Goal: Information Seeking & Learning: Learn about a topic

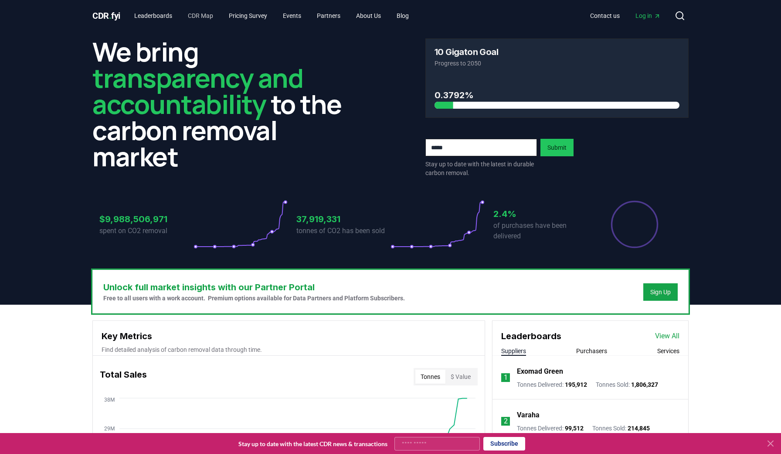
click at [209, 17] on link "CDR Map" at bounding box center [200, 16] width 39 height 16
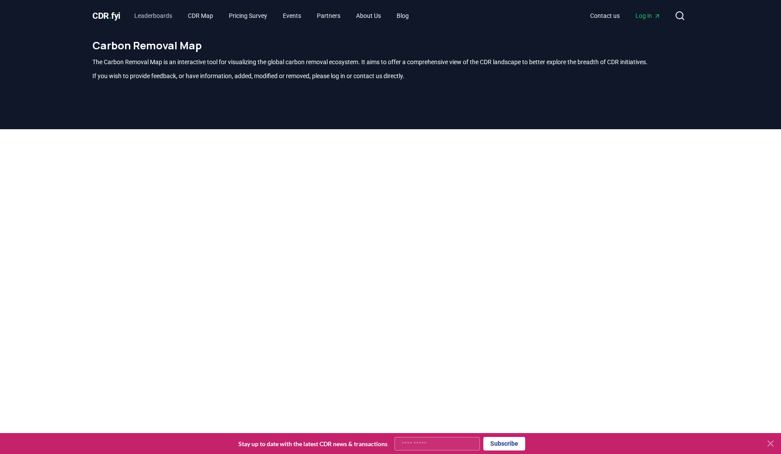
click at [154, 15] on link "Leaderboards" at bounding box center [153, 16] width 52 height 16
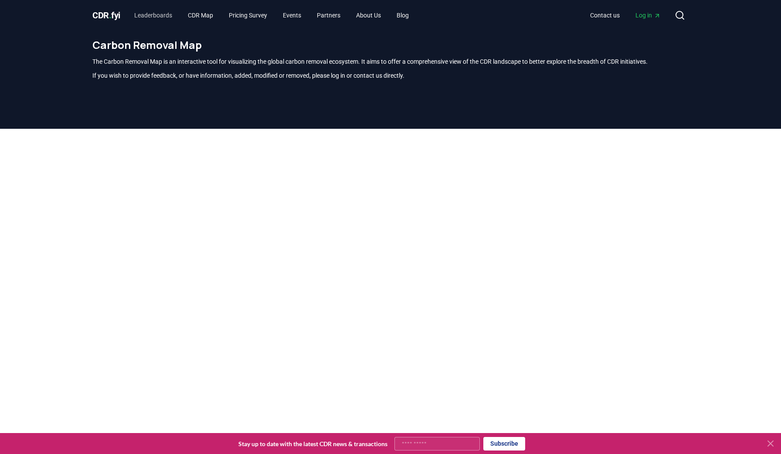
click at [153, 16] on link "Leaderboards" at bounding box center [153, 15] width 52 height 16
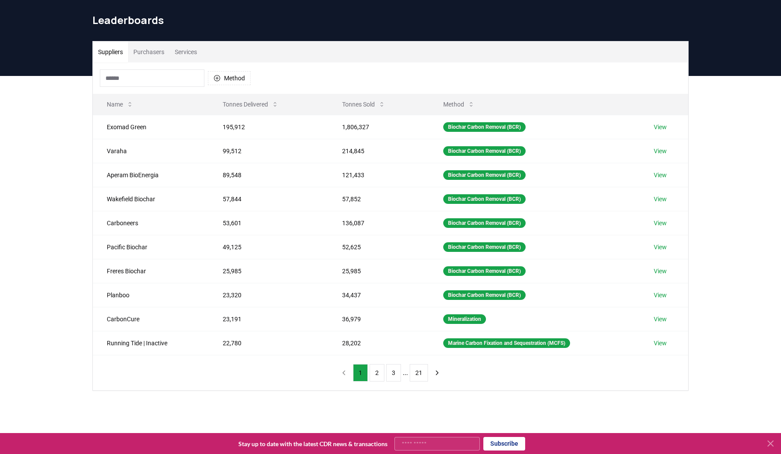
scroll to position [23, 0]
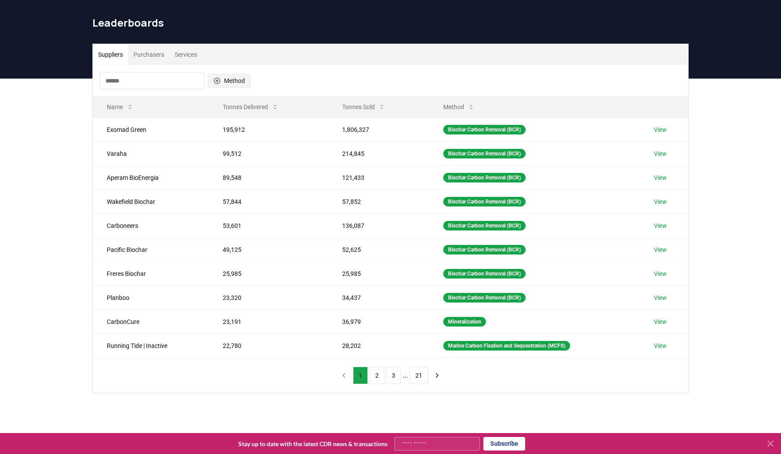
click at [227, 76] on button "Method" at bounding box center [229, 81] width 43 height 14
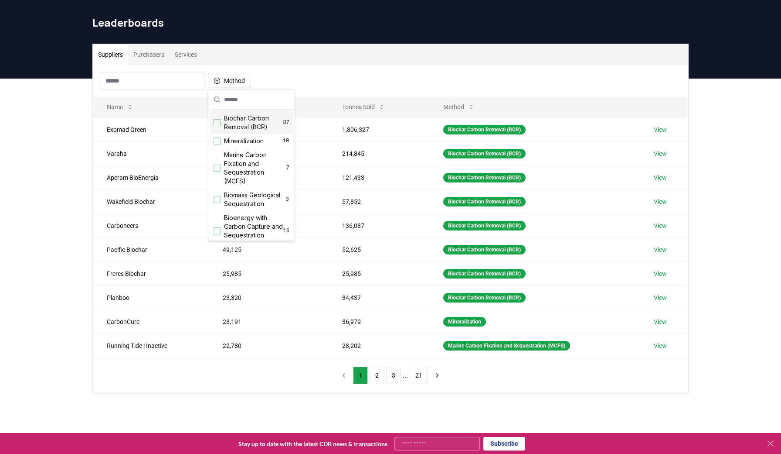
click at [219, 123] on div "Suggestions" at bounding box center [217, 122] width 7 height 7
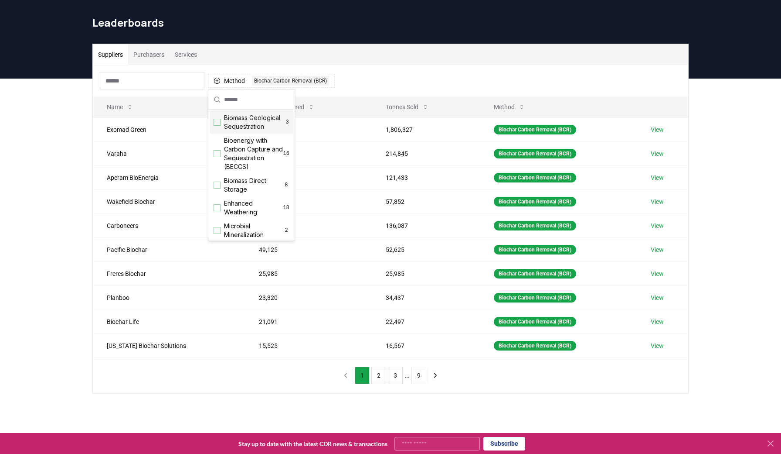
scroll to position [83, 0]
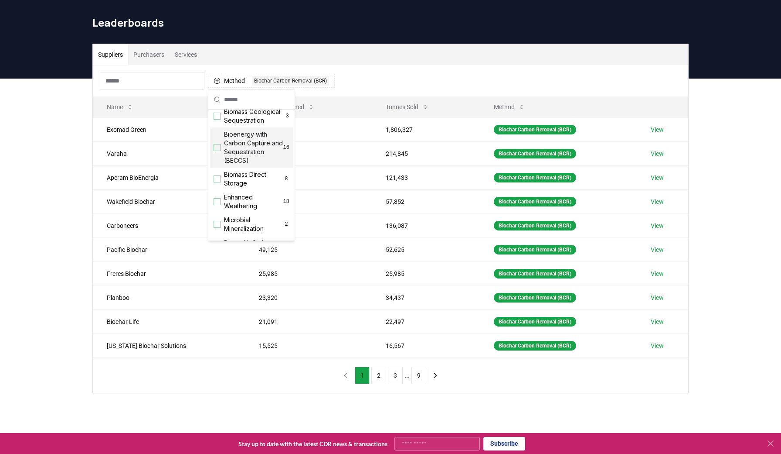
click at [218, 147] on div "Suggestions" at bounding box center [217, 147] width 7 height 7
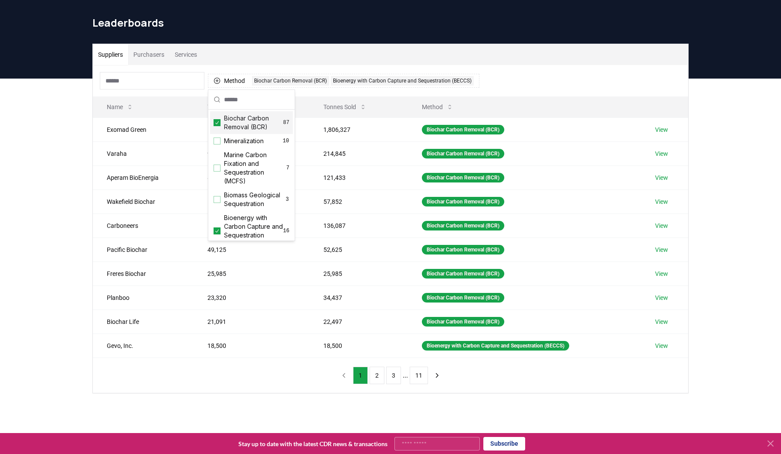
scroll to position [0, 0]
click at [218, 121] on icon "Suggestions" at bounding box center [217, 122] width 6 height 7
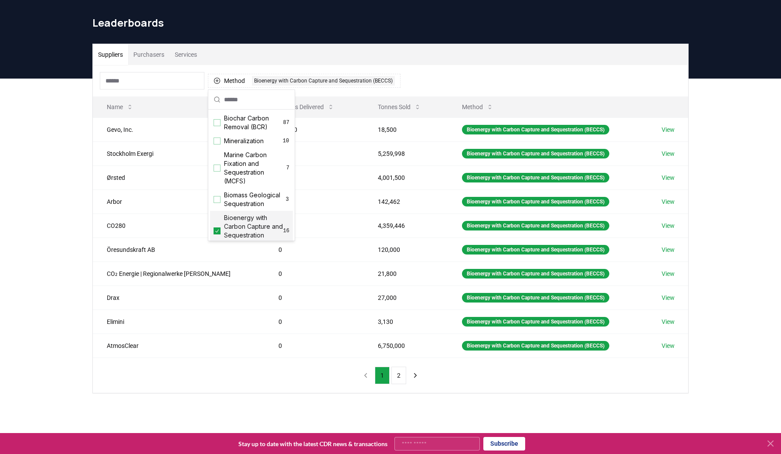
click at [217, 231] on icon "Suggestions" at bounding box center [217, 230] width 6 height 7
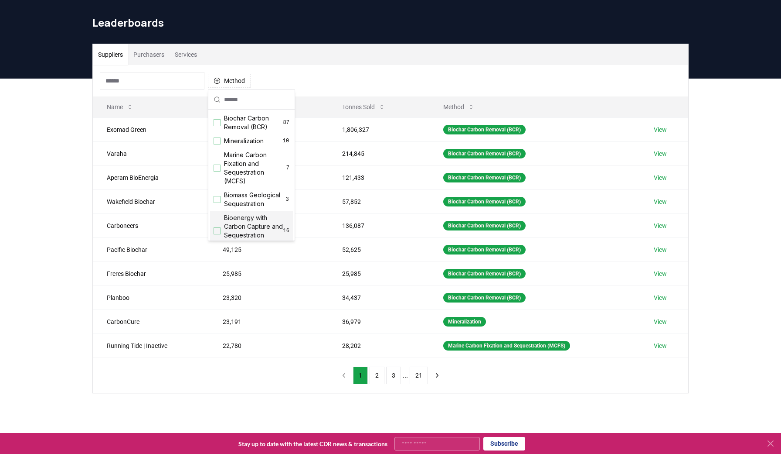
click at [74, 158] on div "Suppliers Purchasers Services Method Name Tonnes Delivered Tonnes Sold Method E…" at bounding box center [390, 252] width 781 height 349
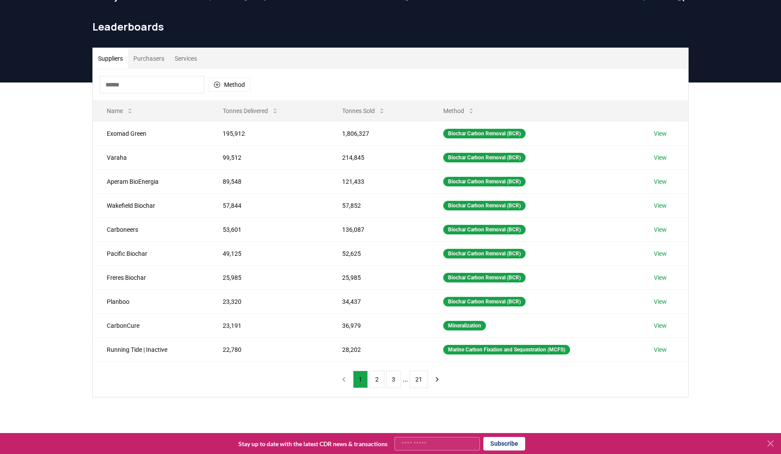
scroll to position [3, 0]
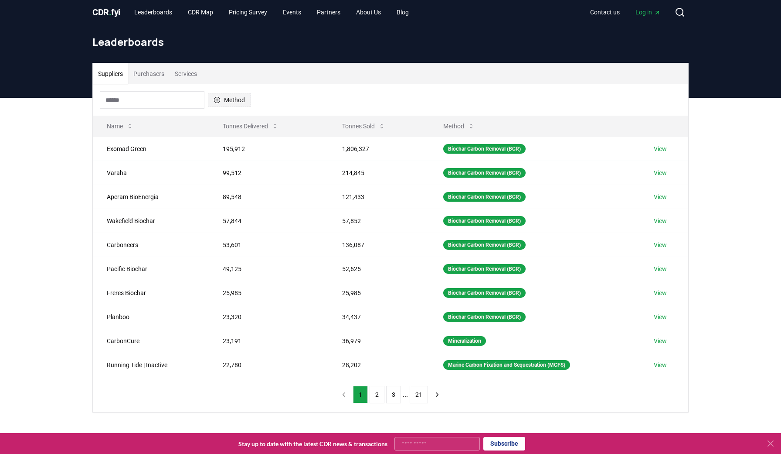
click at [226, 98] on button "Method" at bounding box center [229, 100] width 43 height 14
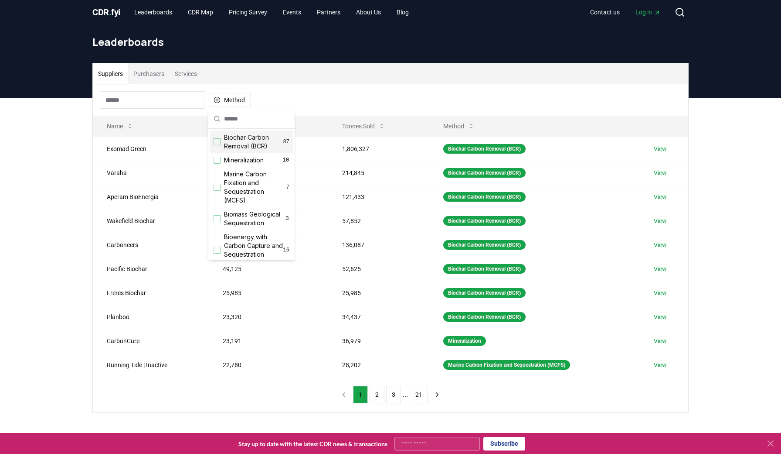
click at [59, 127] on div "Suppliers Purchasers Services Method Name Tonnes Delivered Tonnes Sold Method E…" at bounding box center [390, 272] width 781 height 349
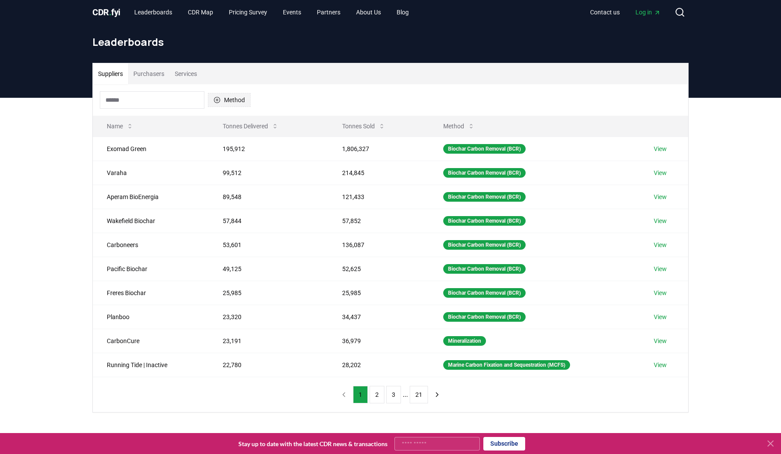
click at [230, 104] on button "Method" at bounding box center [229, 100] width 43 height 14
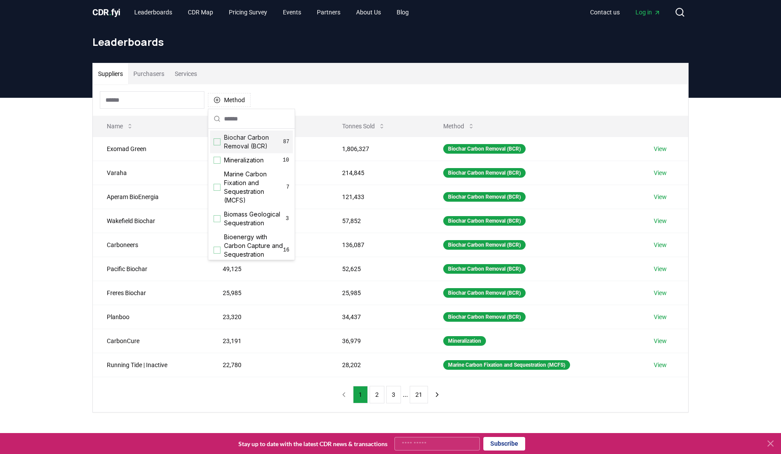
click at [219, 143] on div "Suggestions" at bounding box center [217, 141] width 7 height 7
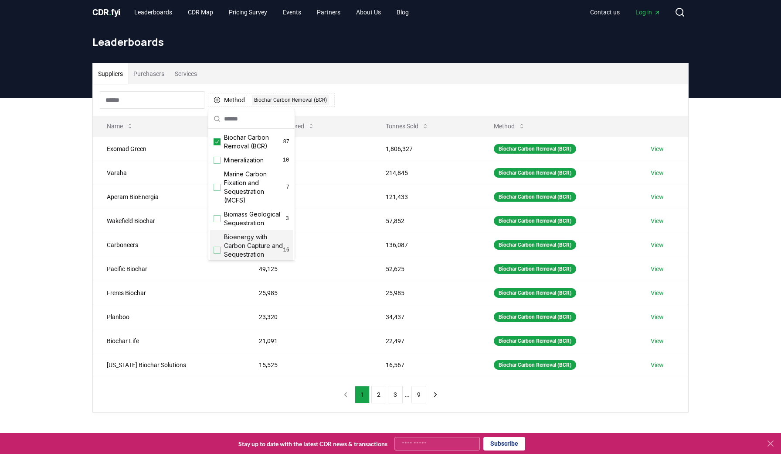
click at [218, 251] on div "Suggestions" at bounding box center [217, 249] width 7 height 7
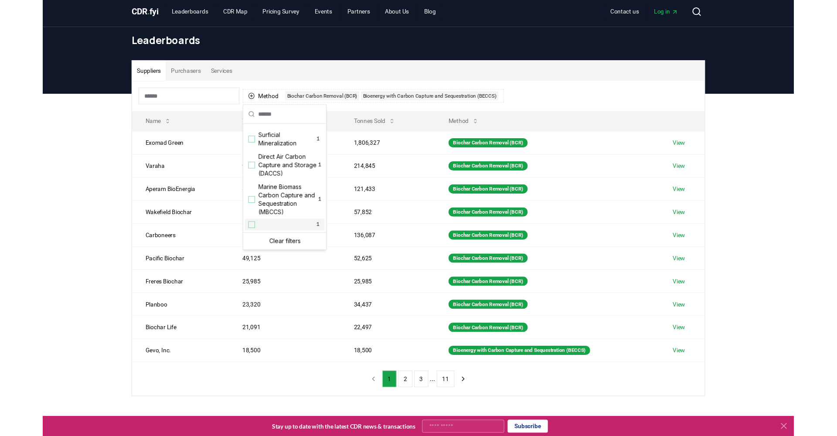
scroll to position [290, 0]
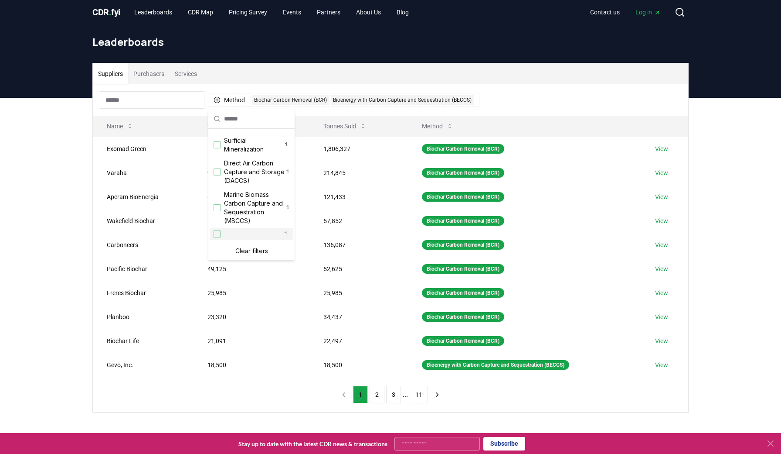
click at [31, 198] on div "Suppliers Purchasers Services Method 2 Biochar Carbon Removal (BCR) Bioenergy w…" at bounding box center [390, 272] width 781 height 349
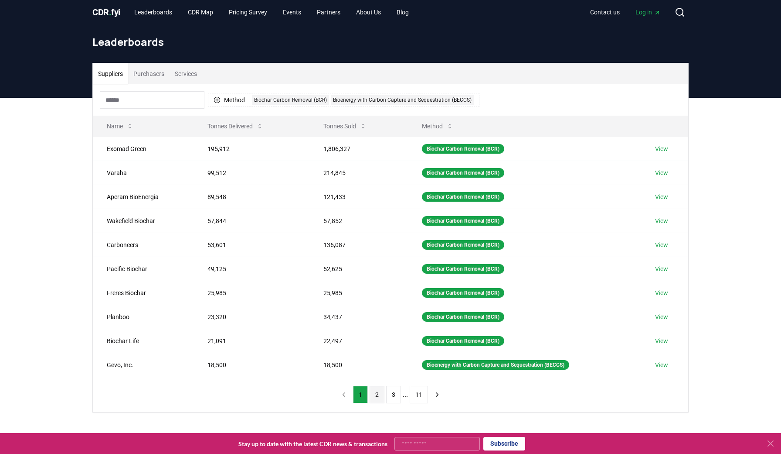
click at [379, 398] on button "2" at bounding box center [377, 393] width 15 height 17
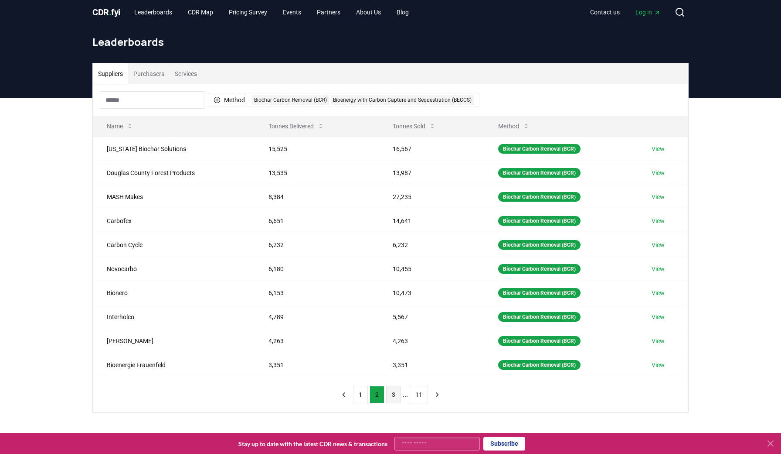
click at [393, 396] on button "3" at bounding box center [393, 393] width 15 height 17
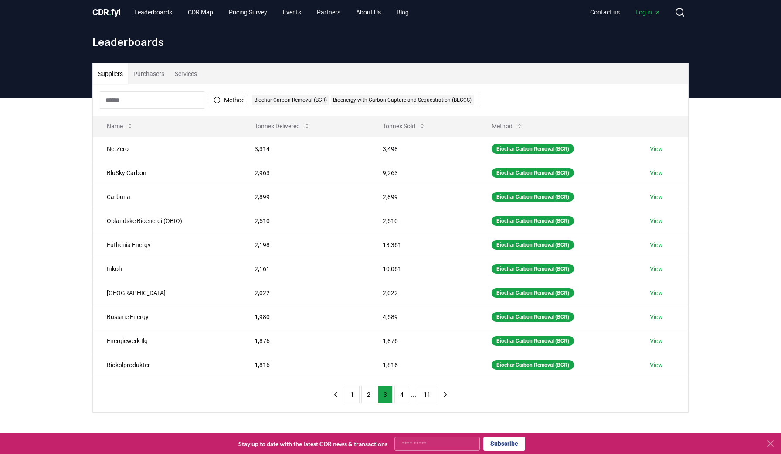
click at [344, 392] on nav "1 2 3 4 ... 11" at bounding box center [390, 393] width 125 height 17
click at [350, 394] on button "1" at bounding box center [352, 393] width 15 height 17
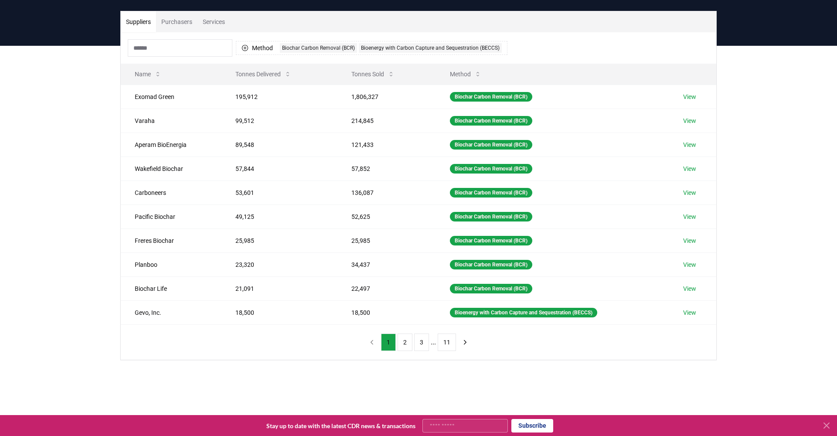
scroll to position [53, 0]
